Goal: Information Seeking & Learning: Learn about a topic

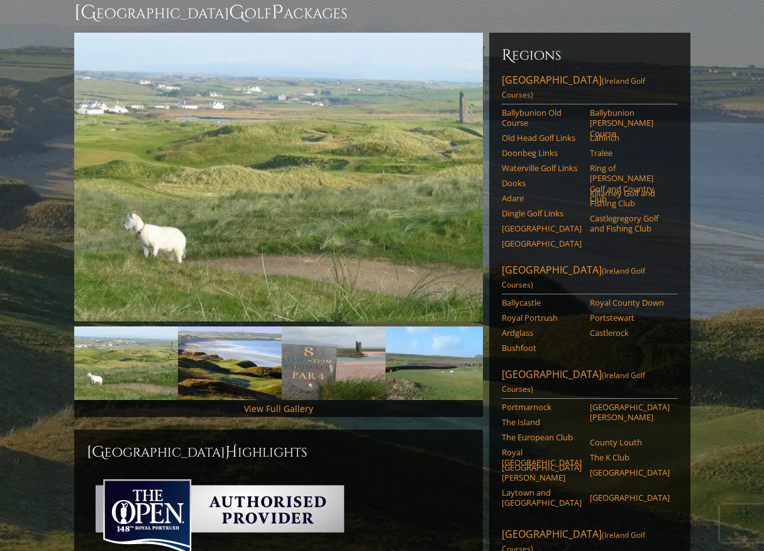
scroll to position [145, 0]
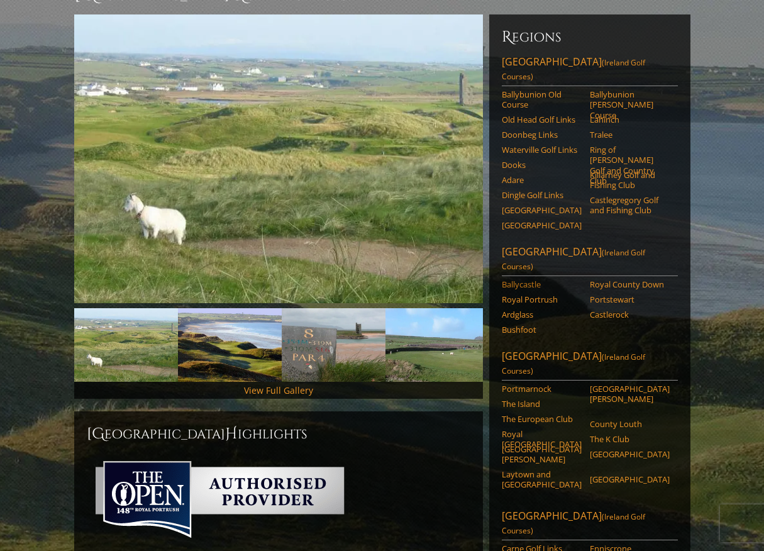
click at [527, 279] on link "Ballycastle" at bounding box center [542, 284] width 80 height 10
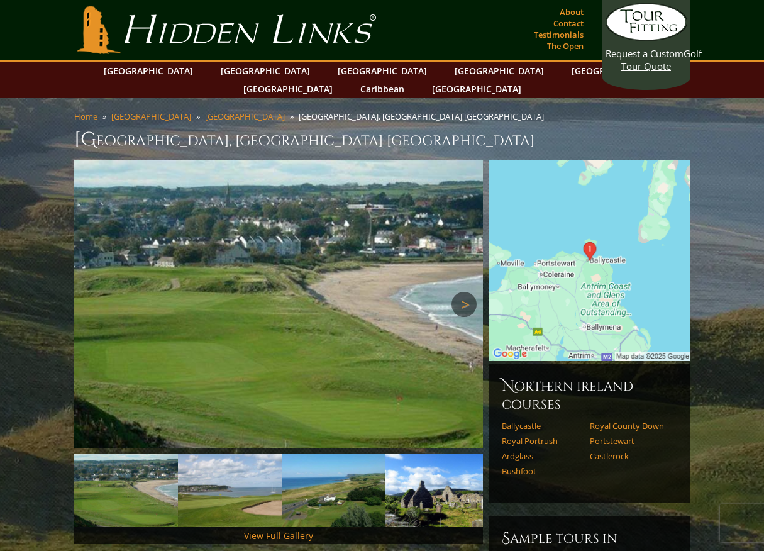
click at [465, 292] on link "Next" at bounding box center [463, 304] width 25 height 25
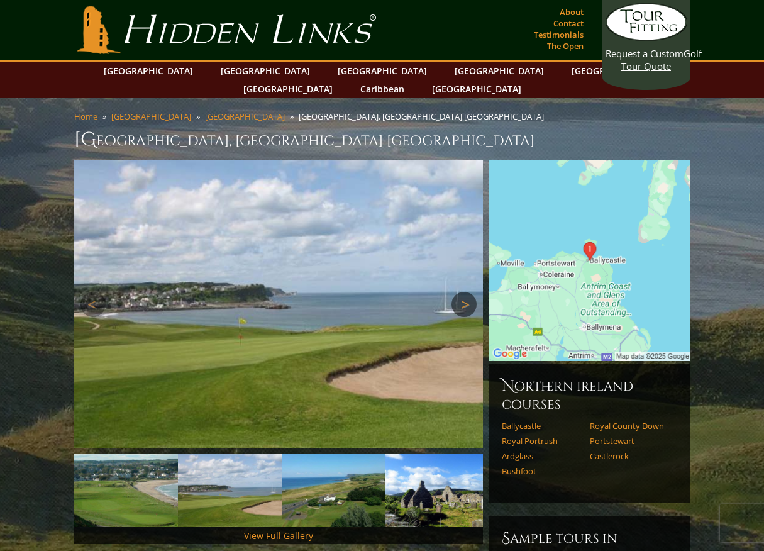
click at [465, 292] on link "Next" at bounding box center [463, 304] width 25 height 25
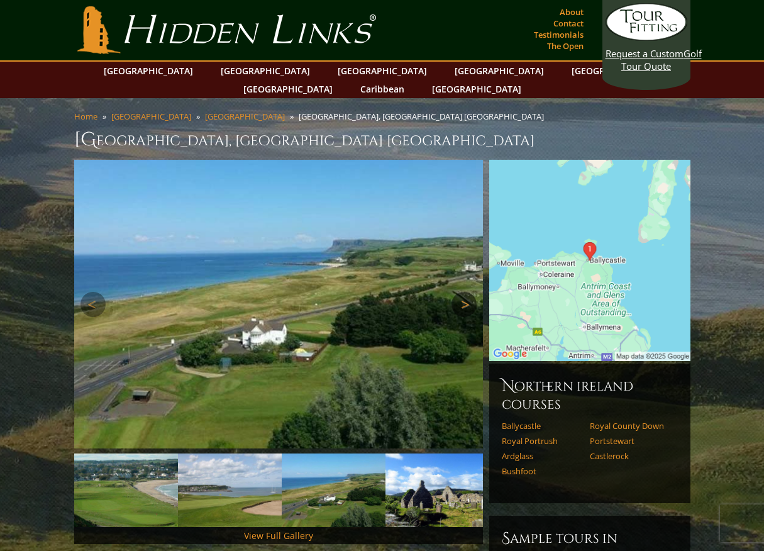
click at [465, 292] on link "Next" at bounding box center [463, 304] width 25 height 25
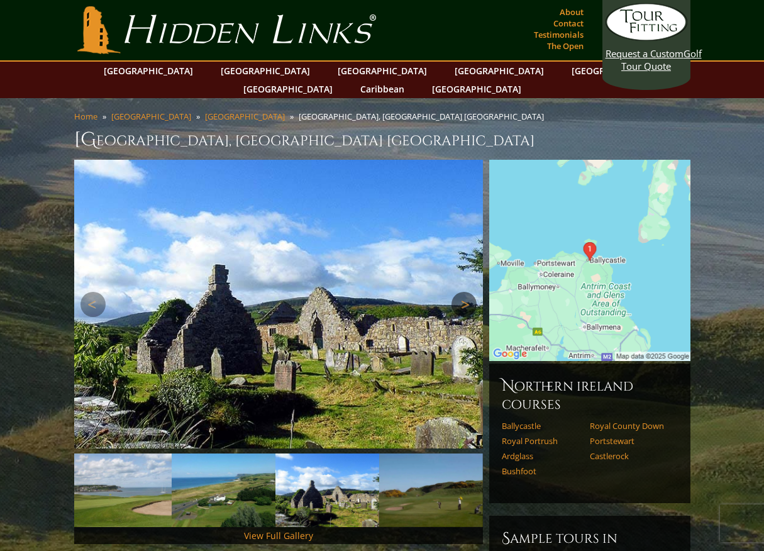
click at [464, 292] on link "Next" at bounding box center [463, 304] width 25 height 25
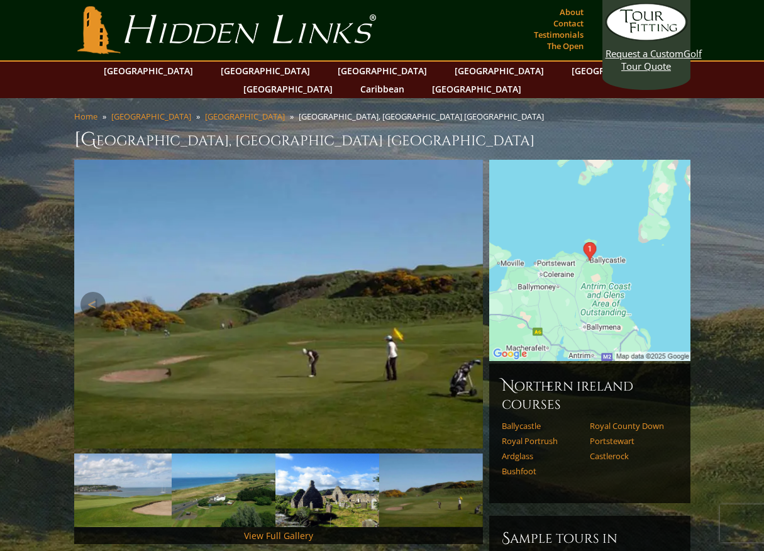
click at [464, 292] on link "Next" at bounding box center [463, 304] width 25 height 25
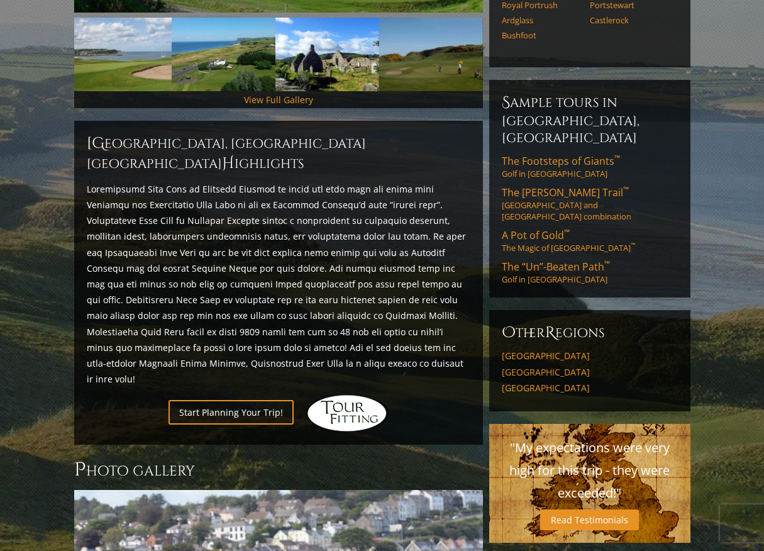
scroll to position [462, 0]
